Goal: Task Accomplishment & Management: Manage account settings

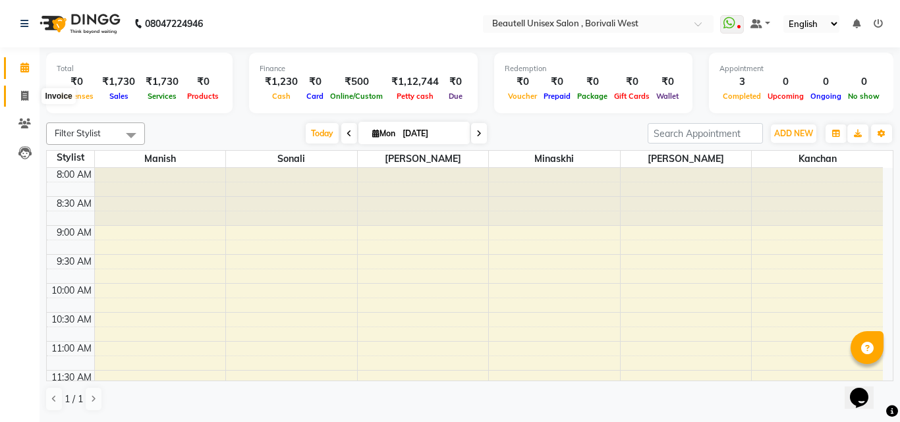
click at [27, 92] on icon at bounding box center [24, 96] width 7 height 10
select select "7692"
select select "service"
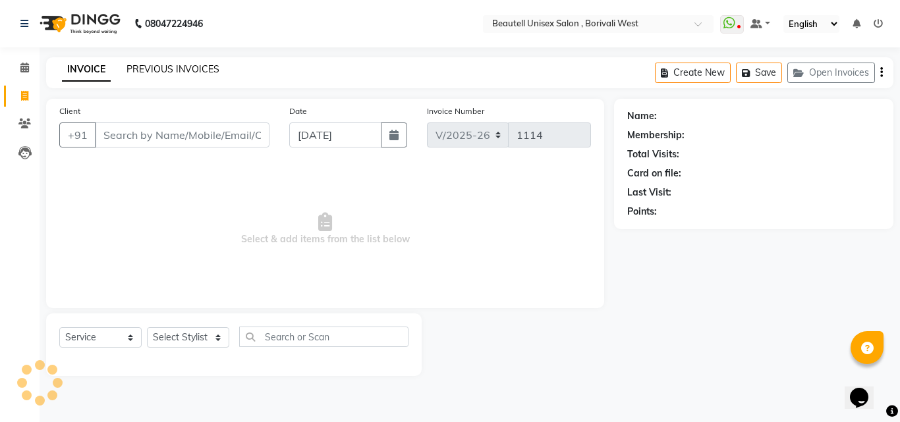
click at [176, 69] on link "PREVIOUS INVOICES" at bounding box center [172, 69] width 93 height 12
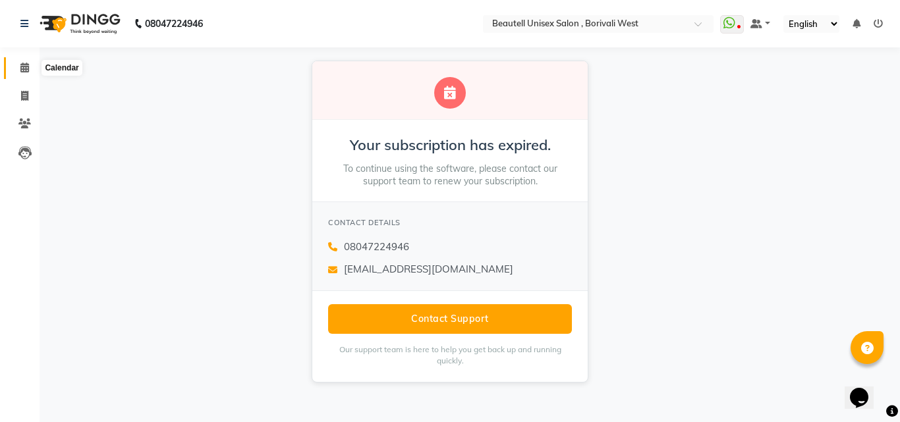
click at [25, 67] on icon at bounding box center [24, 68] width 9 height 10
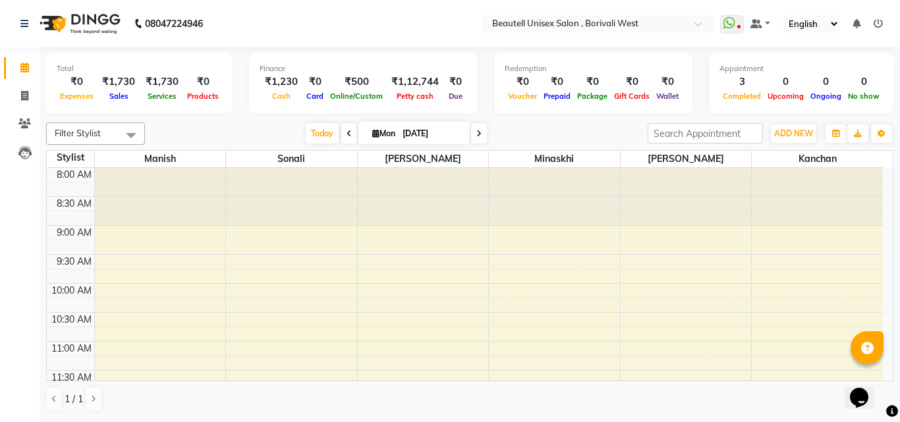
click at [875, 19] on icon at bounding box center [877, 23] width 9 height 9
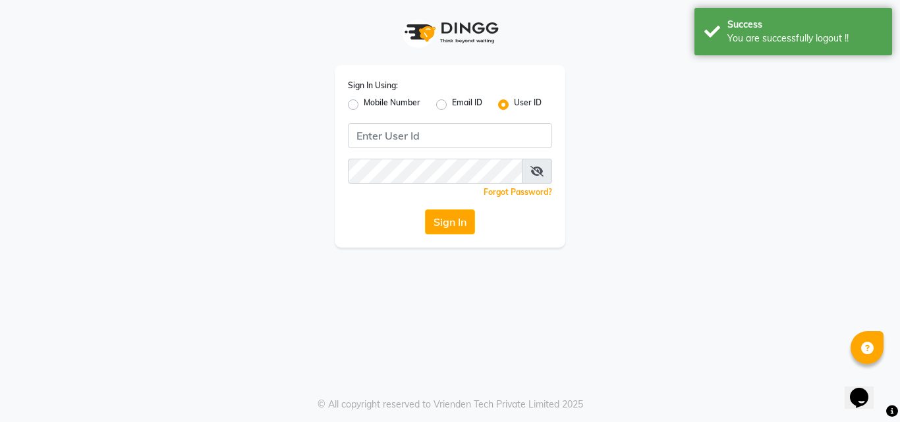
click at [360, 105] on div "Mobile Number" at bounding box center [384, 105] width 72 height 16
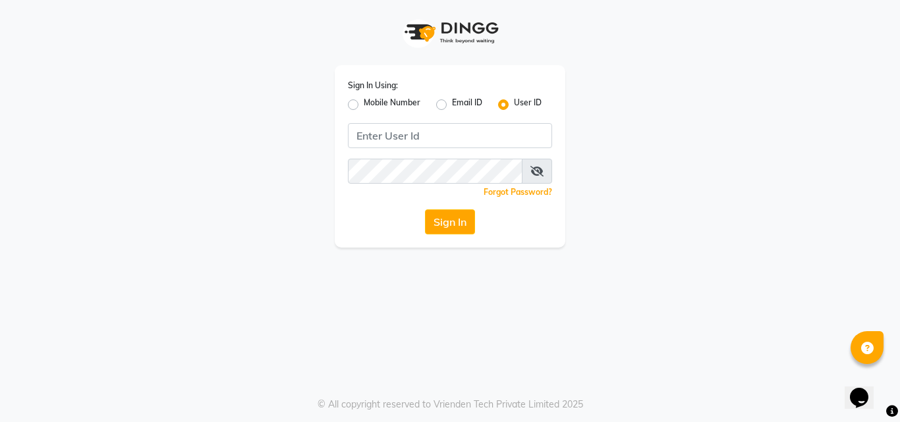
click at [364, 105] on label "Mobile Number" at bounding box center [392, 105] width 57 height 16
click at [364, 105] on input "Mobile Number" at bounding box center [368, 101] width 9 height 9
radio input "true"
radio input "false"
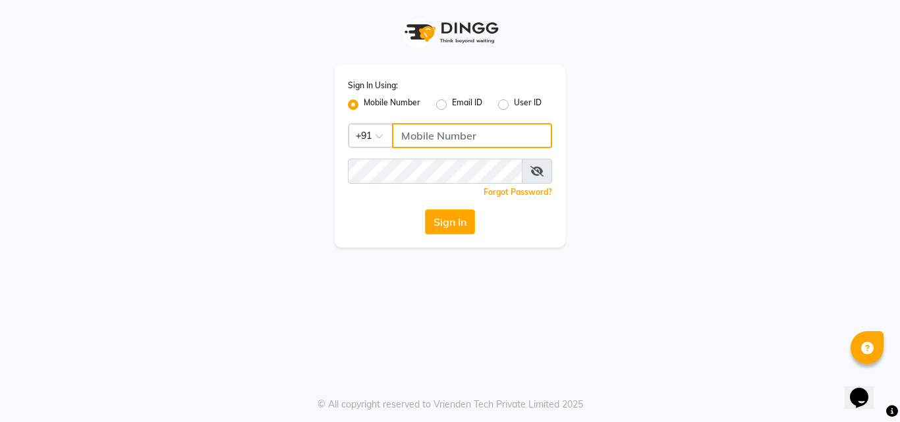
click at [417, 141] on input "Username" at bounding box center [472, 135] width 160 height 25
type input "9167983106"
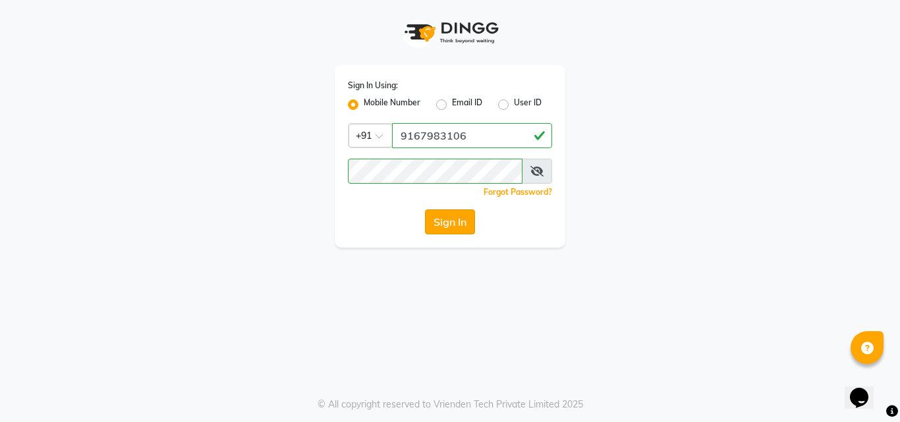
click at [450, 213] on button "Sign In" at bounding box center [450, 221] width 50 height 25
